Goal: Information Seeking & Learning: Learn about a topic

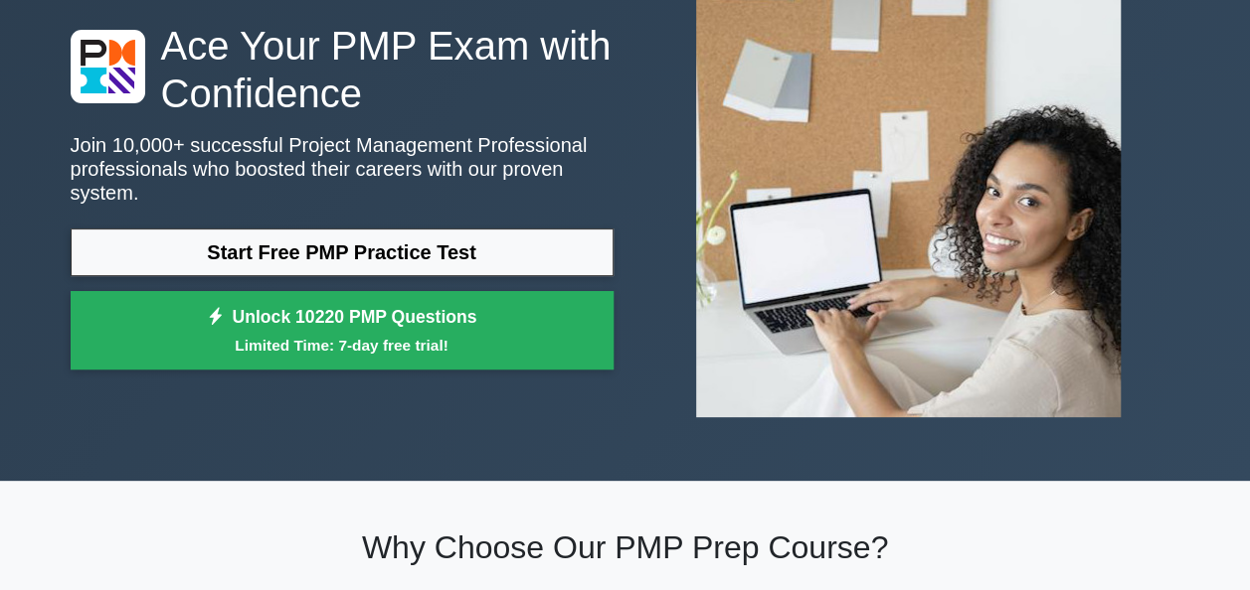
scroll to position [145, 0]
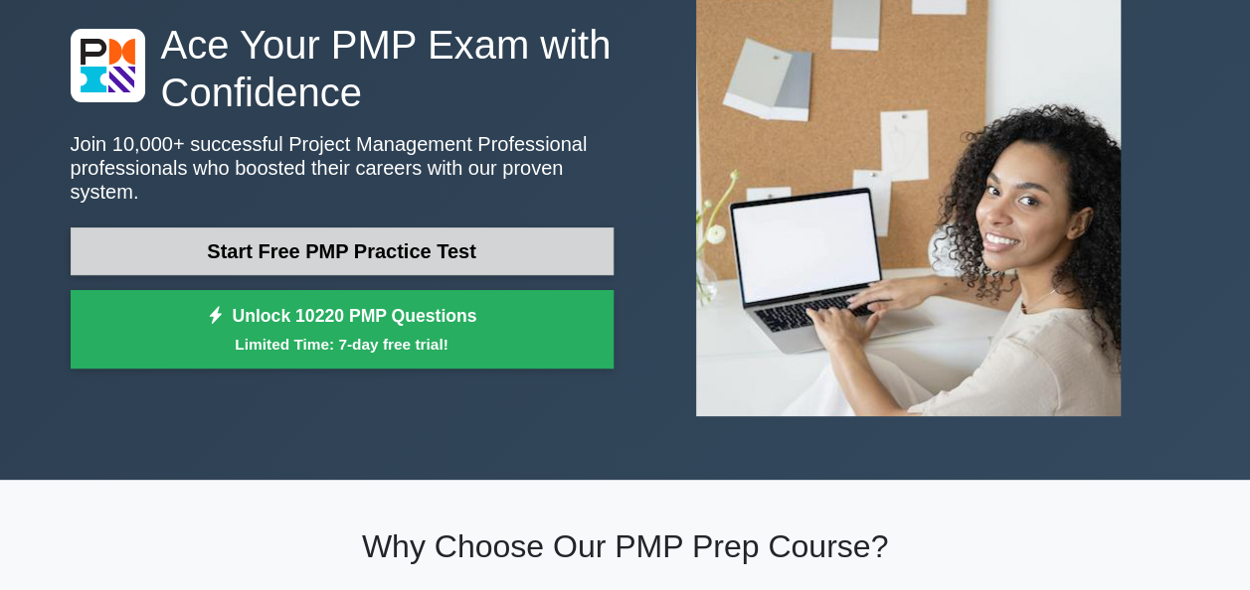
click at [467, 247] on link "Start Free PMP Practice Test" at bounding box center [342, 252] width 543 height 48
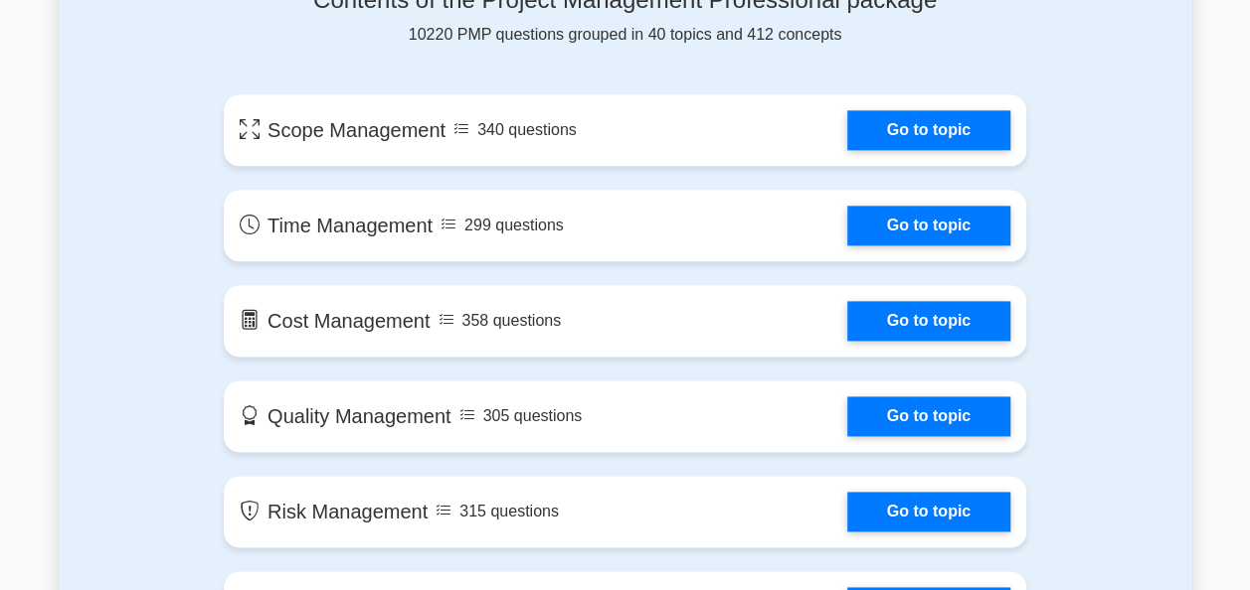
scroll to position [1112, 0]
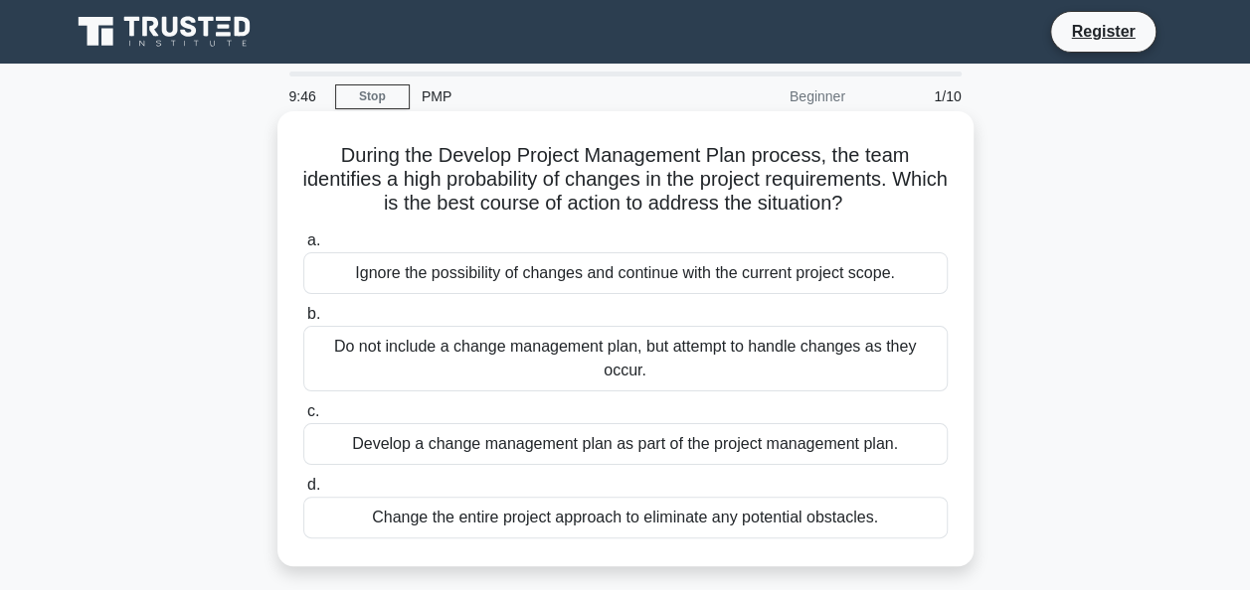
click at [448, 282] on div "Ignore the possibility of changes and continue with the current project scope." at bounding box center [625, 273] width 644 height 42
click at [303, 248] on input "a. Ignore the possibility of changes and continue with the current project scop…" at bounding box center [303, 241] width 0 height 13
